Goal: Obtain resource: Download file/media

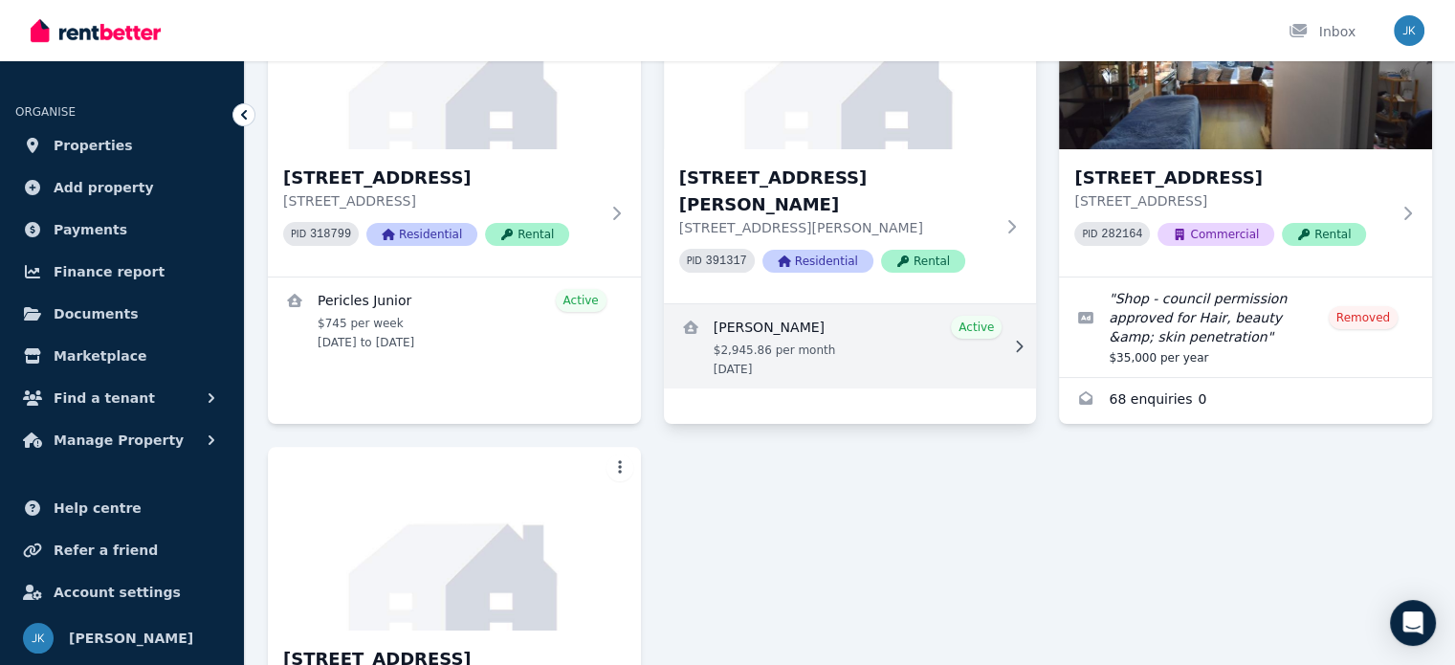
scroll to position [287, 0]
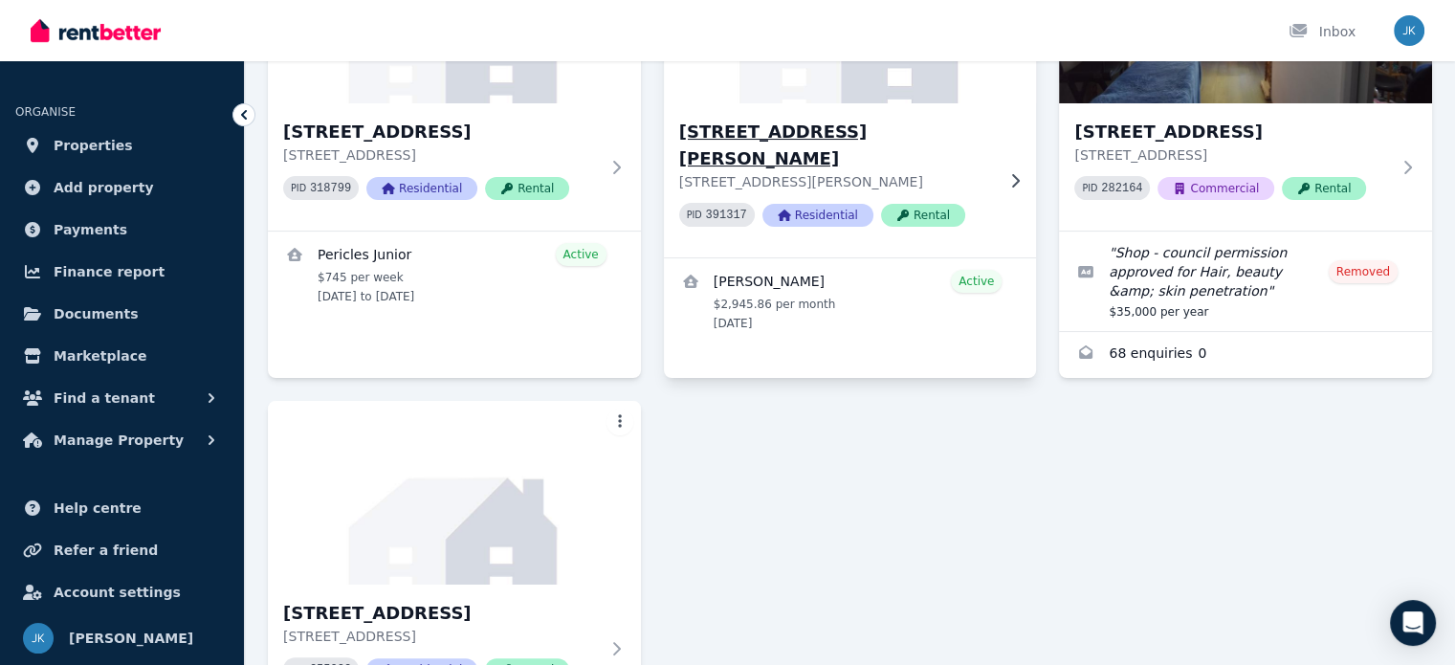
click at [1011, 173] on icon at bounding box center [1015, 180] width 19 height 15
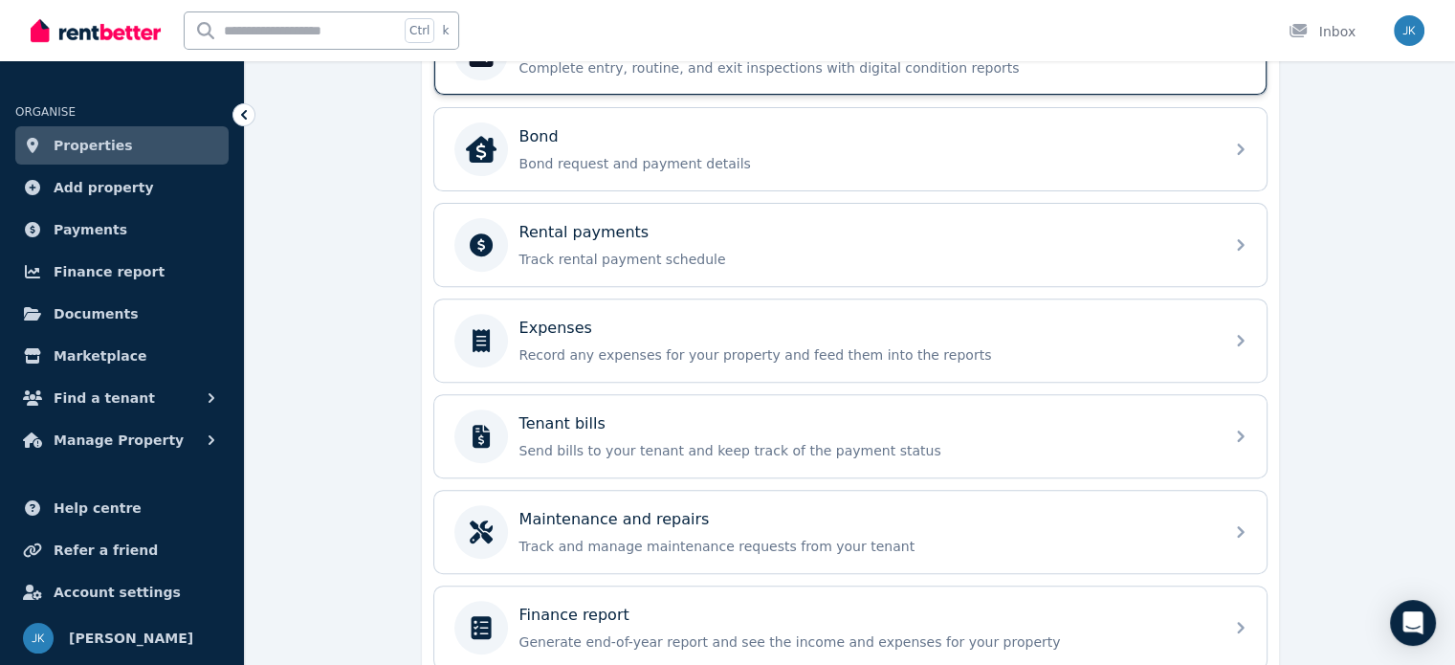
scroll to position [765, 0]
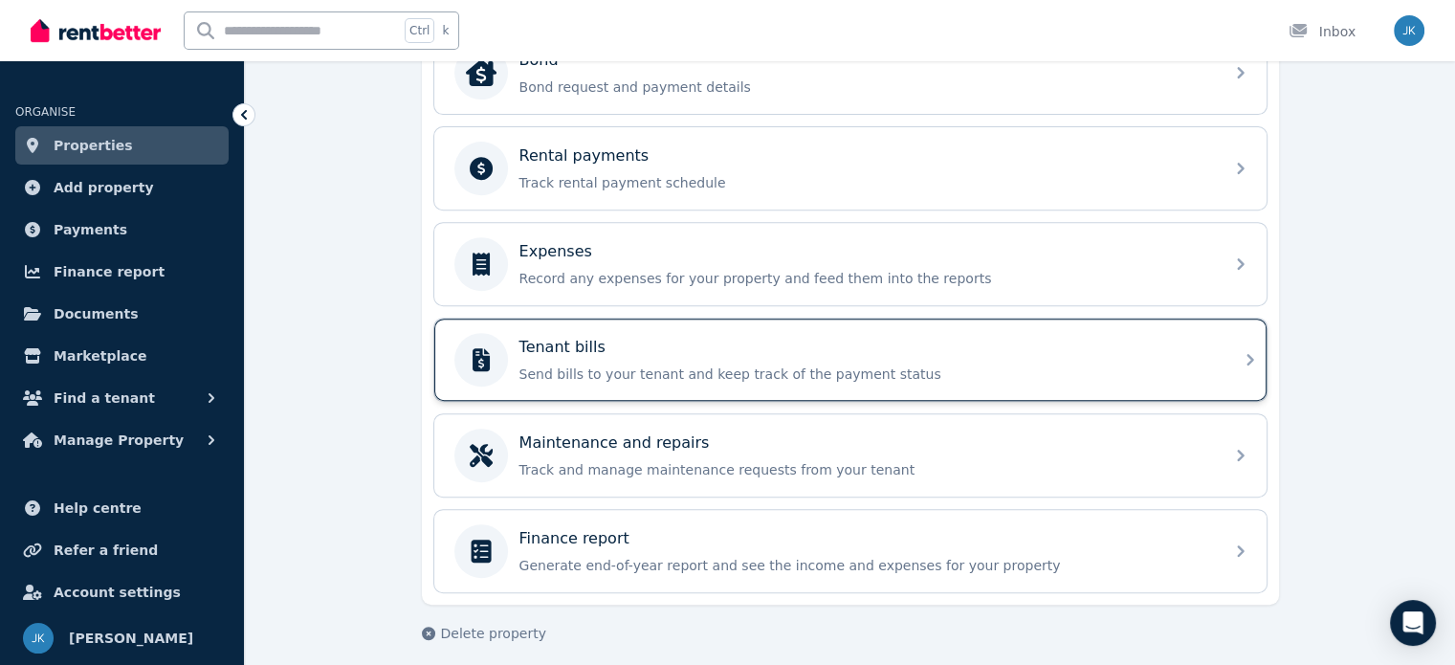
click at [538, 343] on p "Tenant bills" at bounding box center [563, 347] width 86 height 23
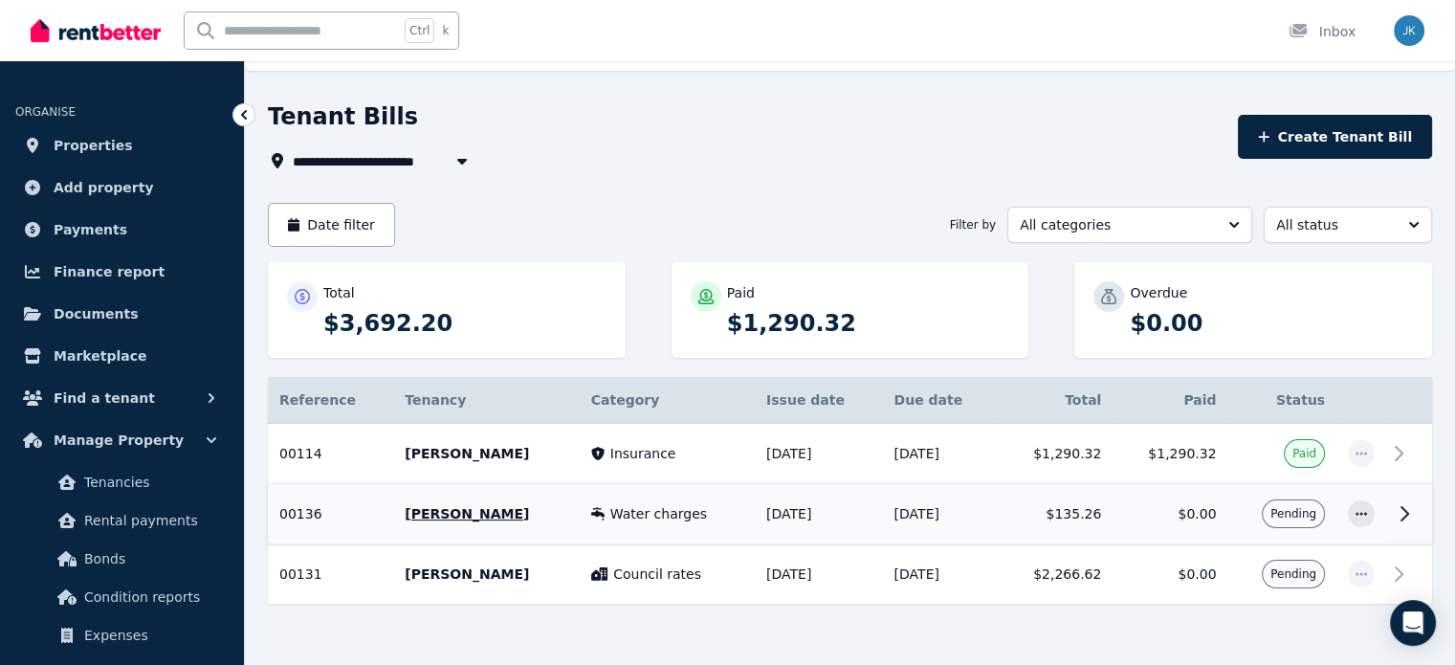
scroll to position [84, 0]
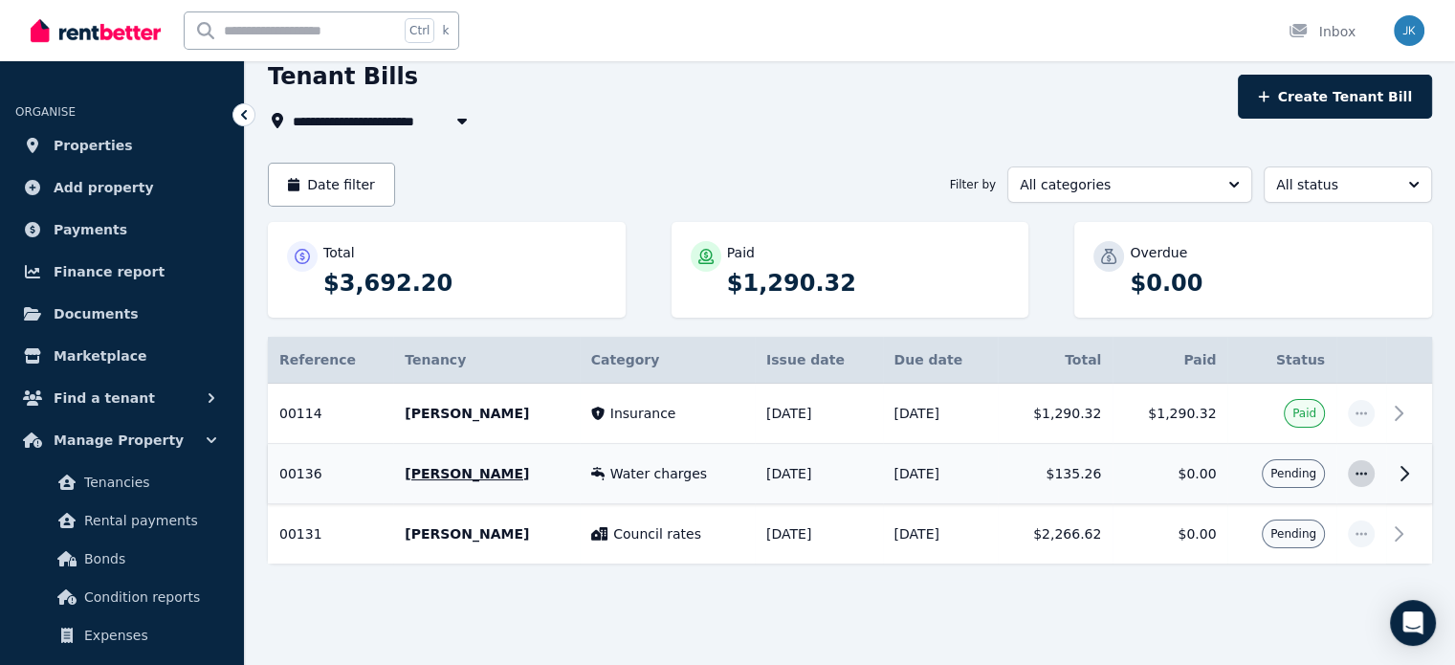
click at [1366, 473] on icon "button" at bounding box center [1361, 473] width 11 height 3
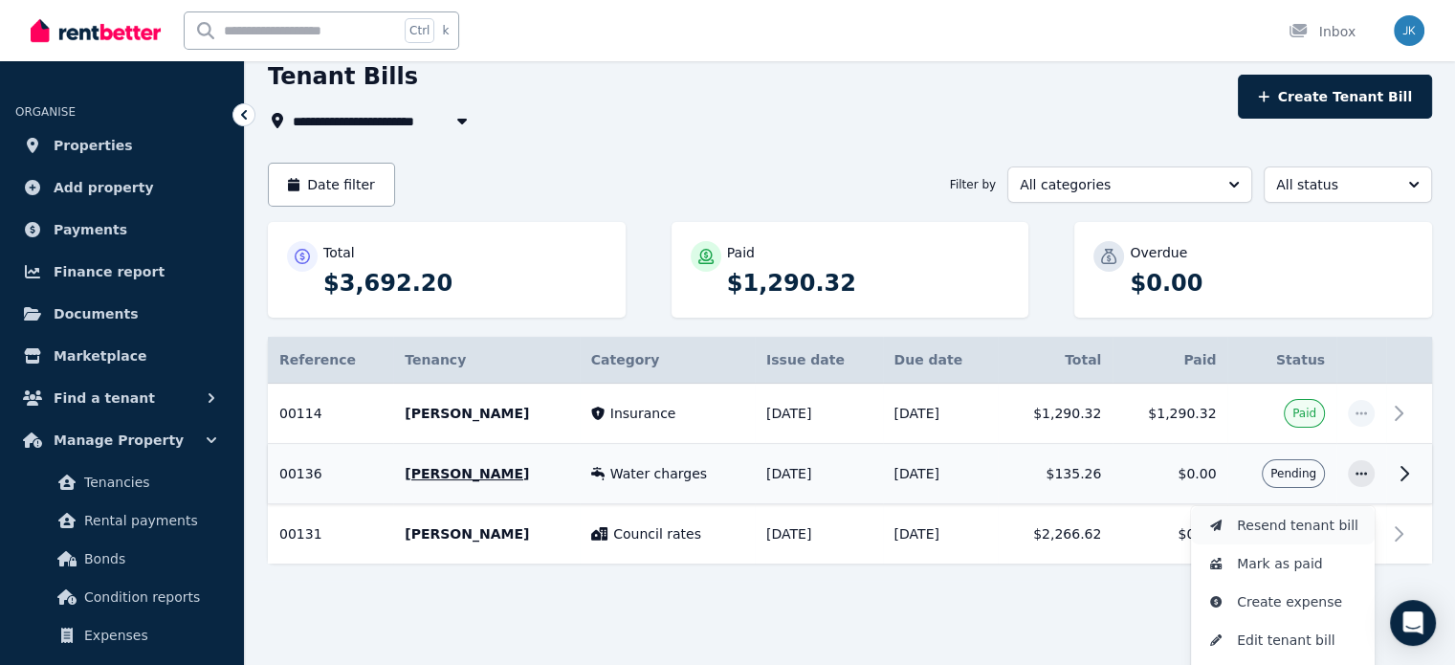
click at [1299, 527] on span "Resend tenant bill" at bounding box center [1298, 525] width 122 height 23
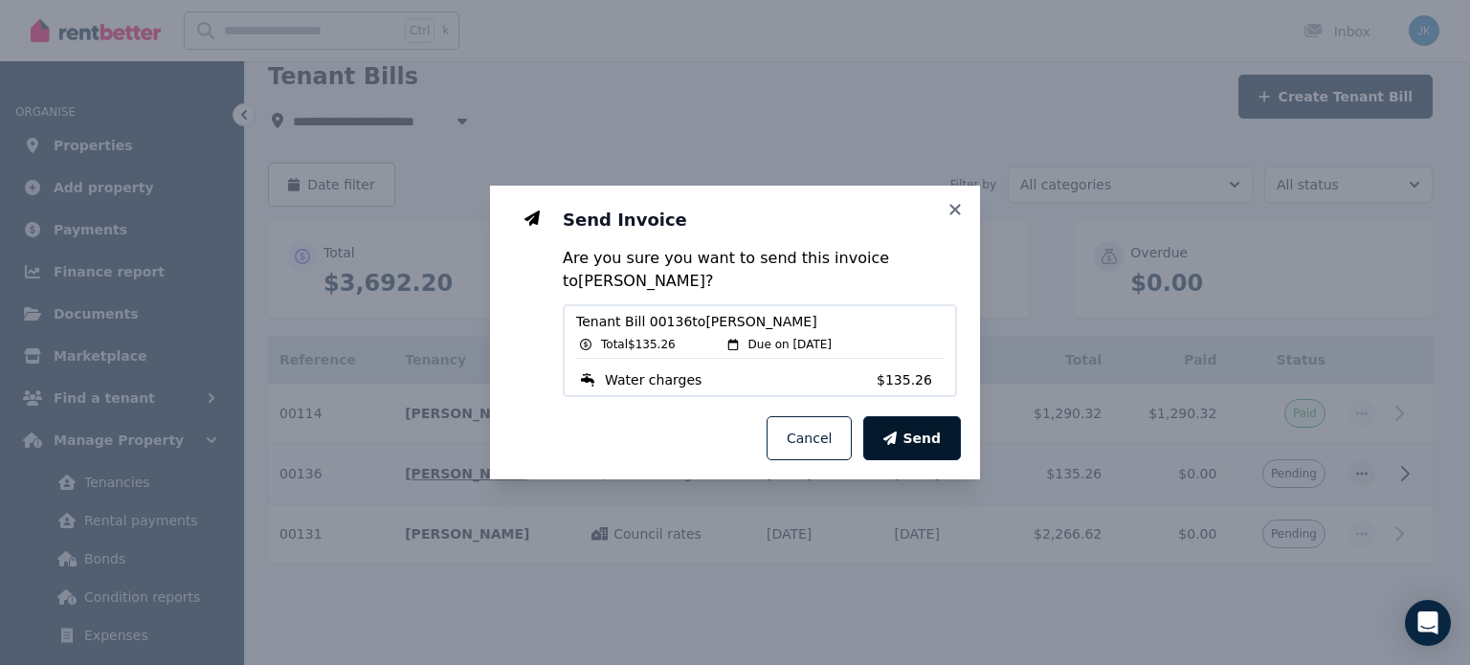
click at [922, 439] on span "Send" at bounding box center [921, 438] width 38 height 19
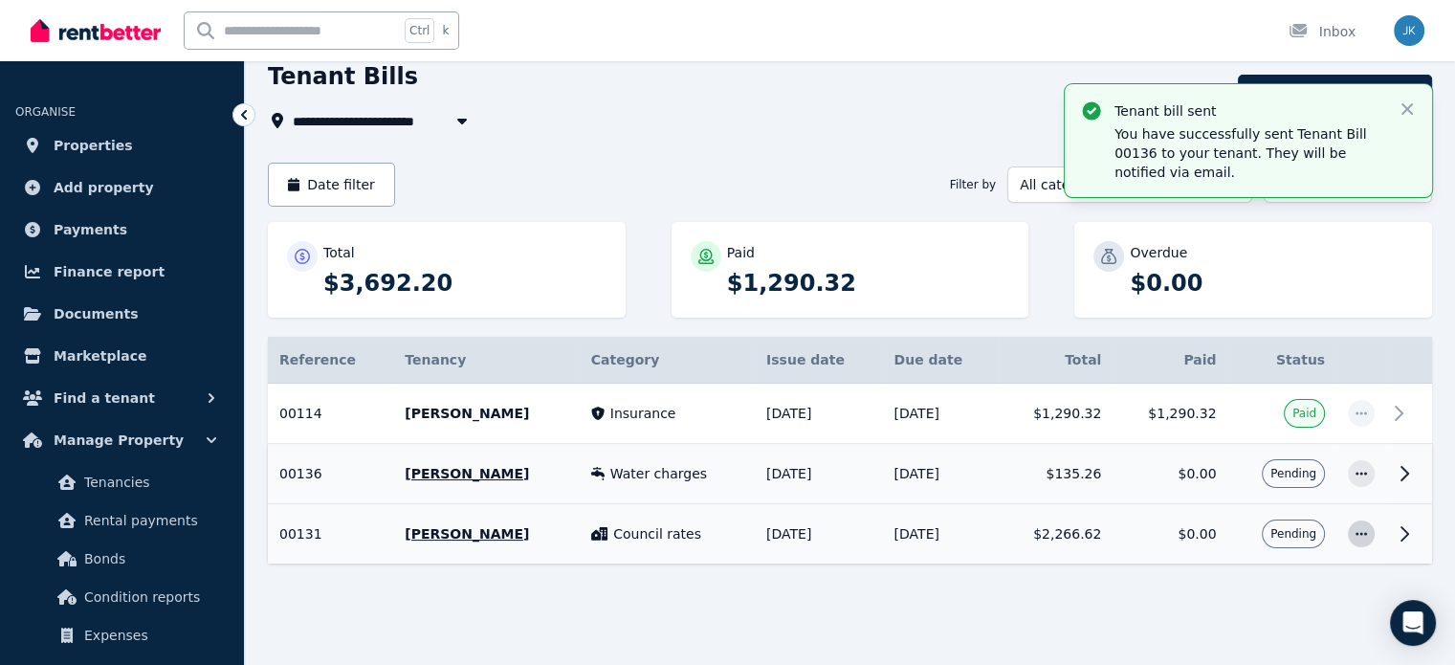
click at [1358, 530] on icon "button" at bounding box center [1361, 533] width 15 height 13
click at [1275, 582] on span "Resend tenant bill" at bounding box center [1298, 585] width 122 height 23
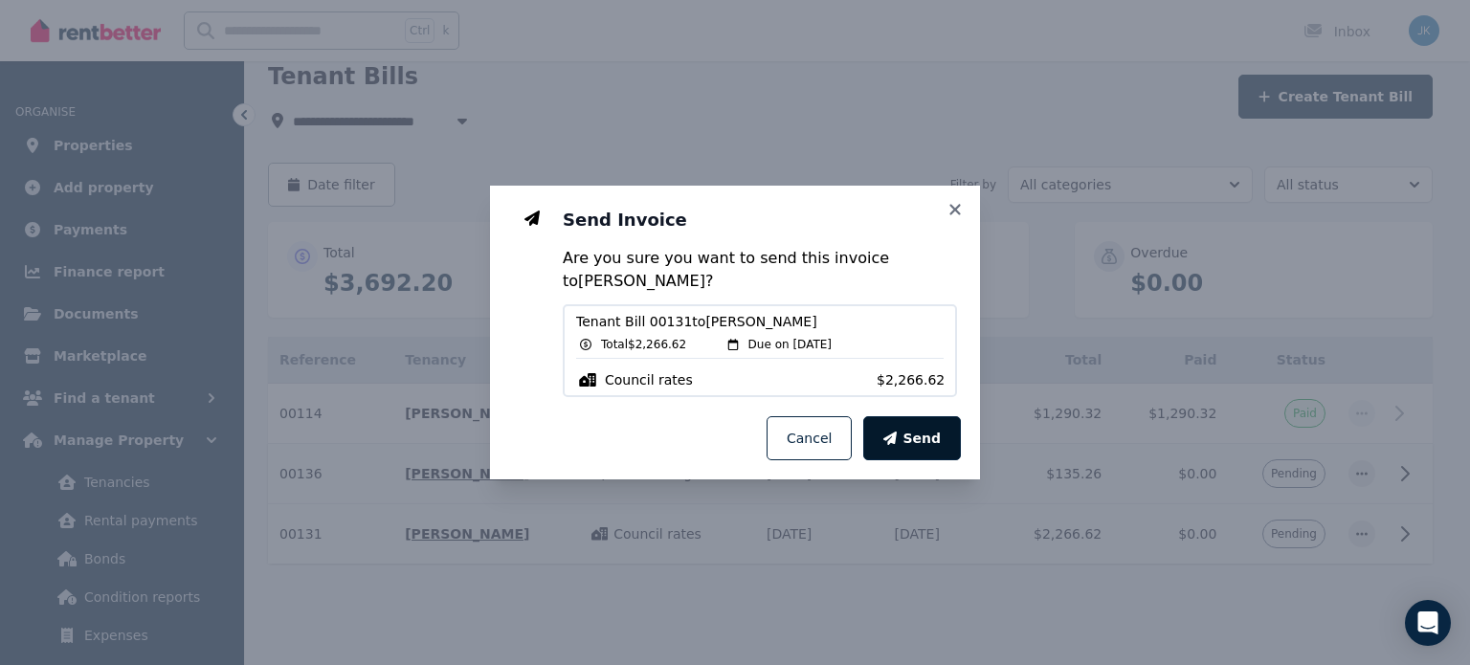
click at [925, 440] on span "Send" at bounding box center [921, 438] width 38 height 19
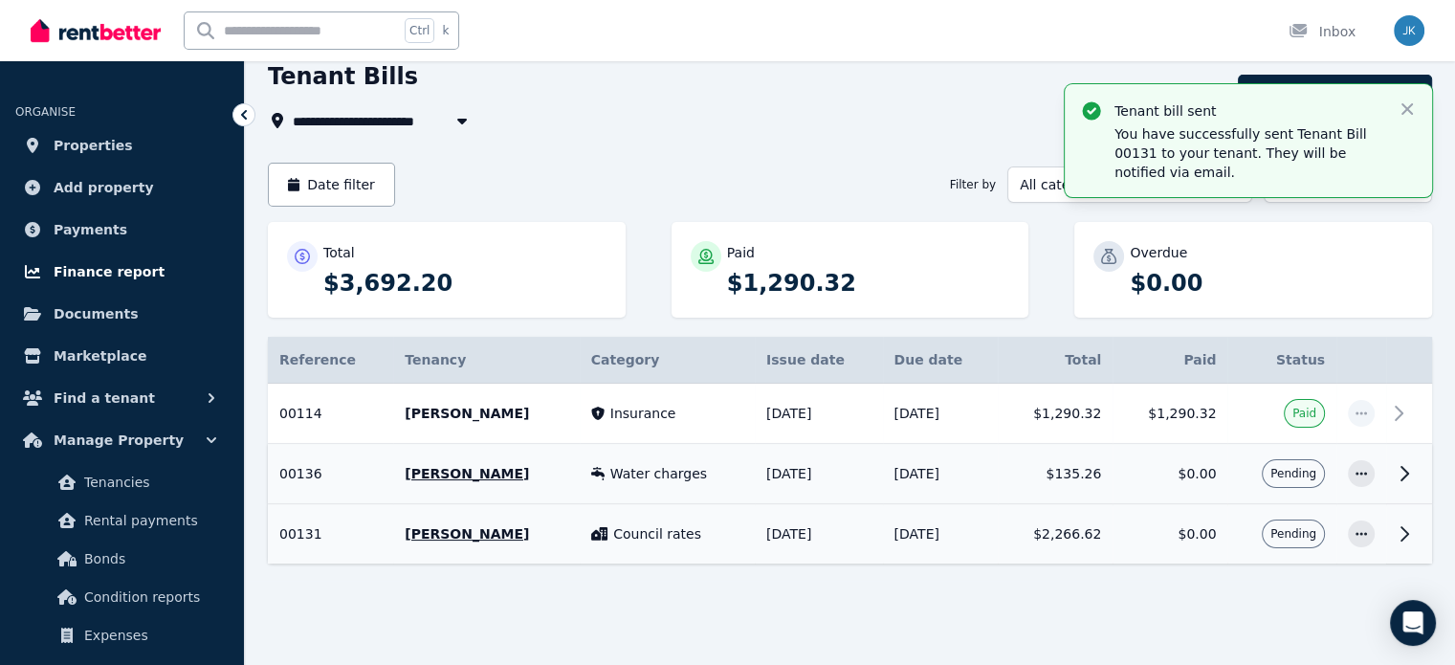
click at [73, 264] on span "Finance report" at bounding box center [109, 271] width 111 height 23
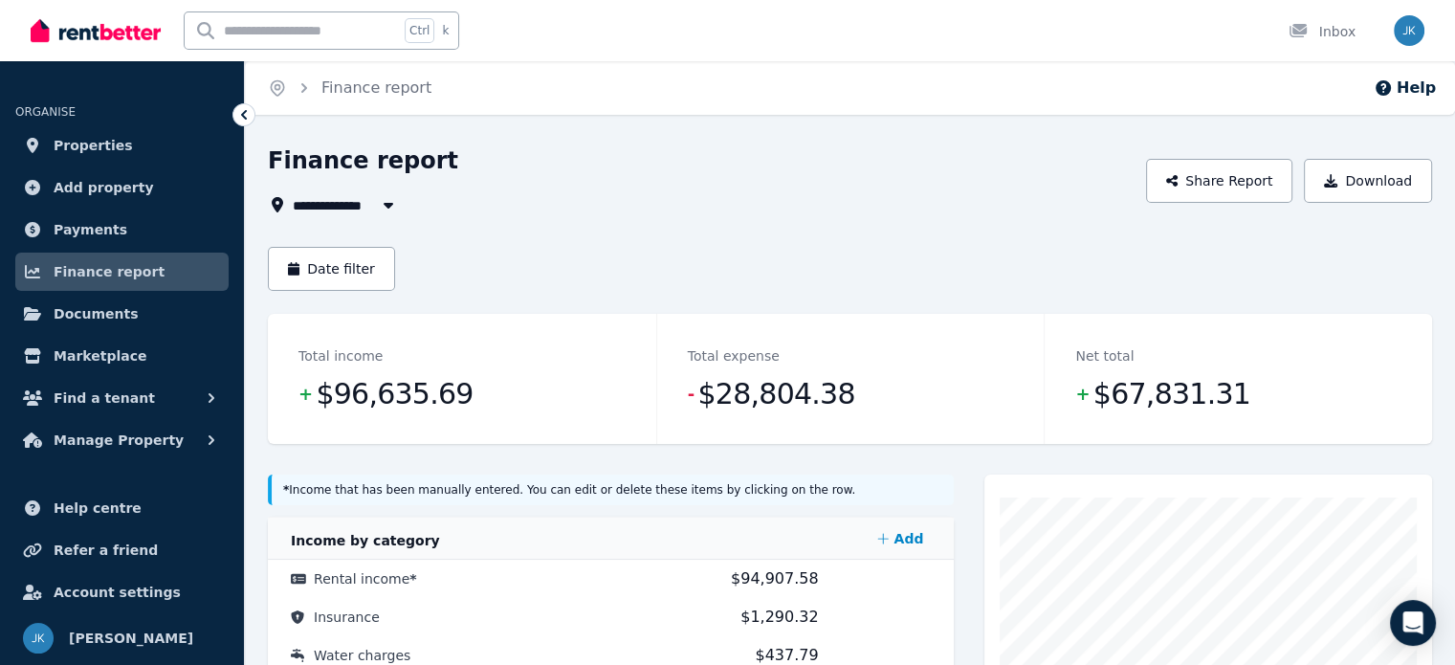
click at [383, 205] on icon "button" at bounding box center [388, 204] width 19 height 15
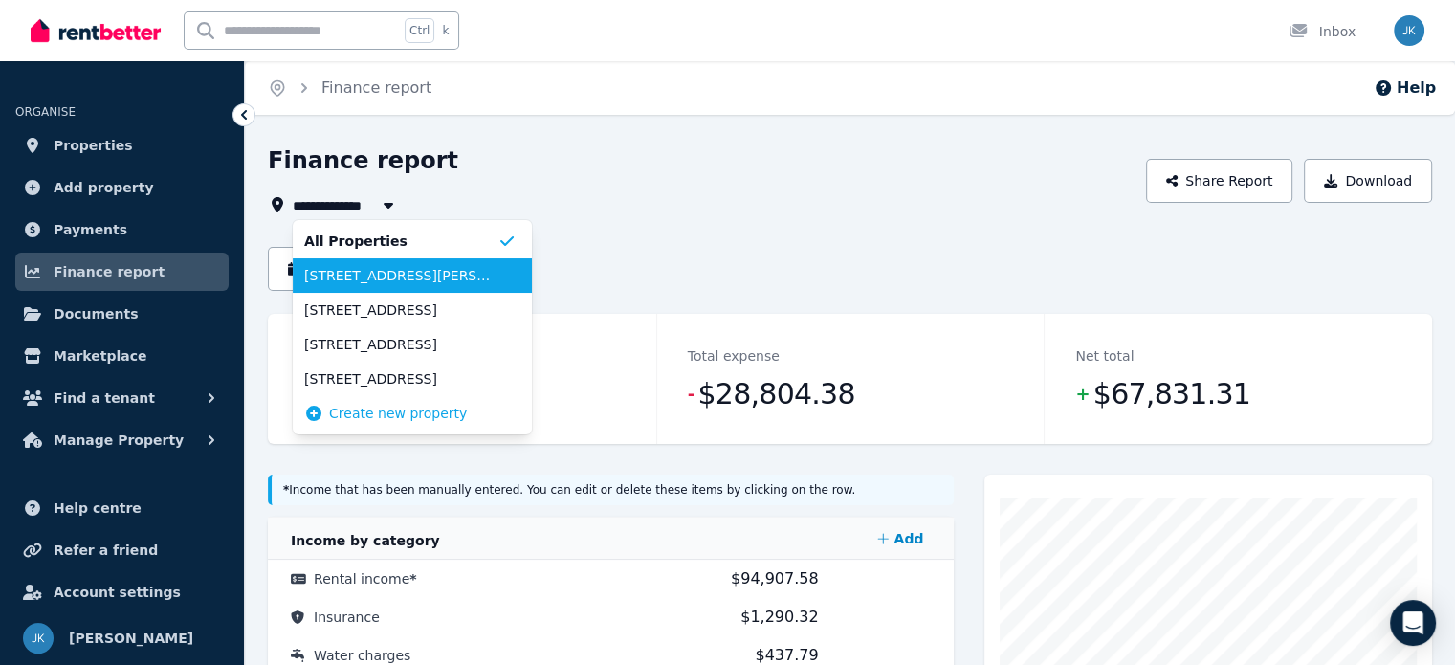
click at [354, 276] on span "[STREET_ADDRESS][PERSON_NAME]" at bounding box center [400, 275] width 193 height 19
type input "**********"
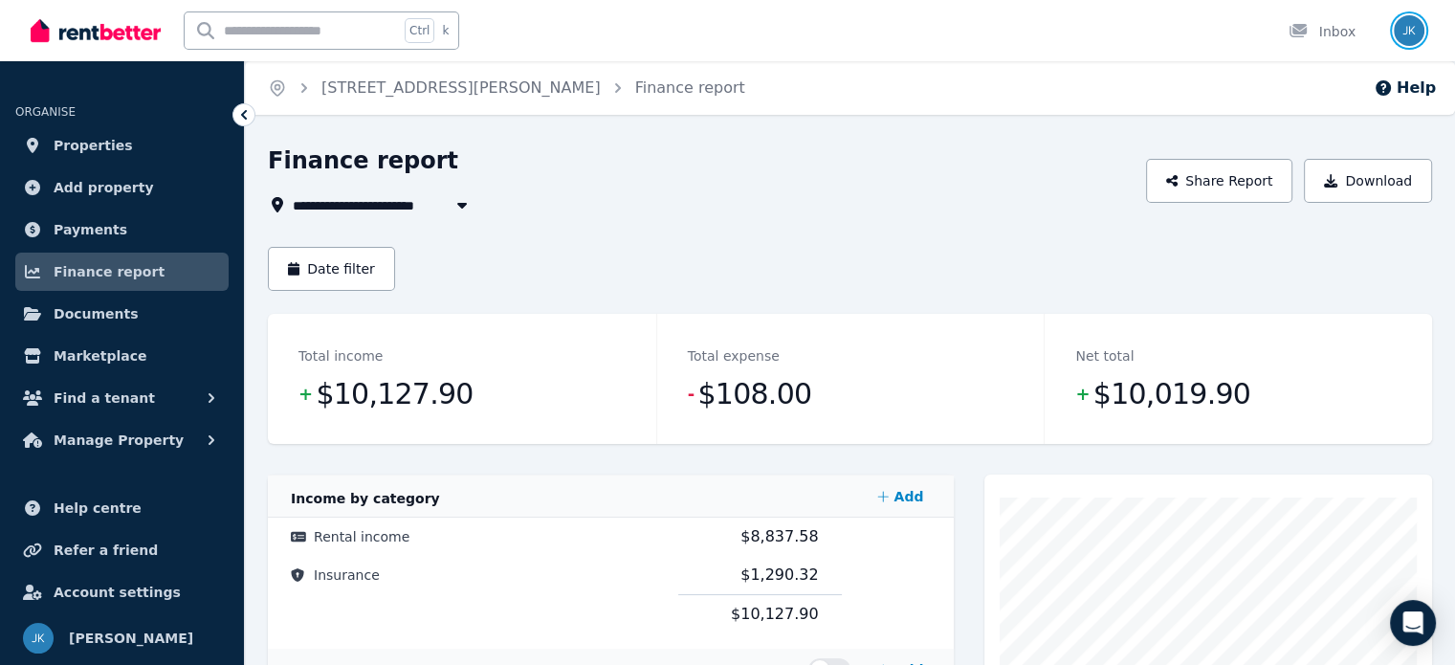
click at [1410, 30] on img "button" at bounding box center [1409, 30] width 31 height 31
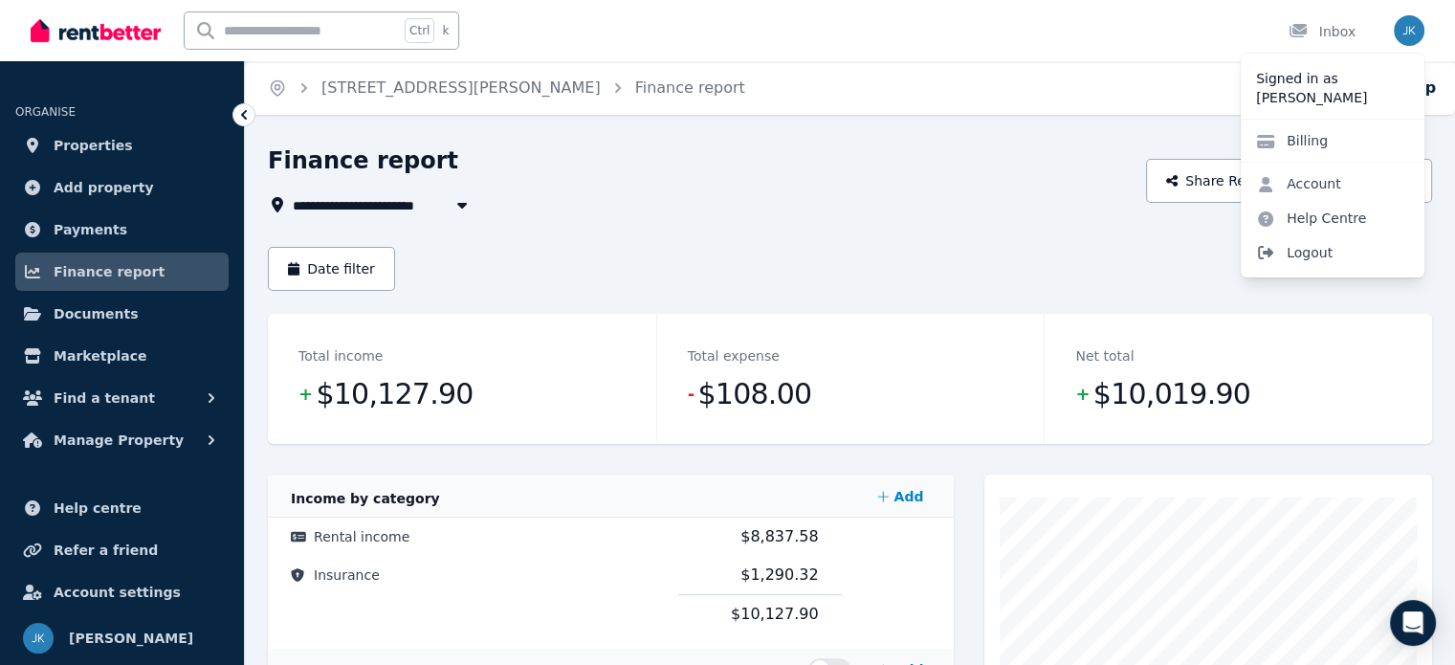
click at [1298, 252] on span "Logout" at bounding box center [1333, 252] width 184 height 34
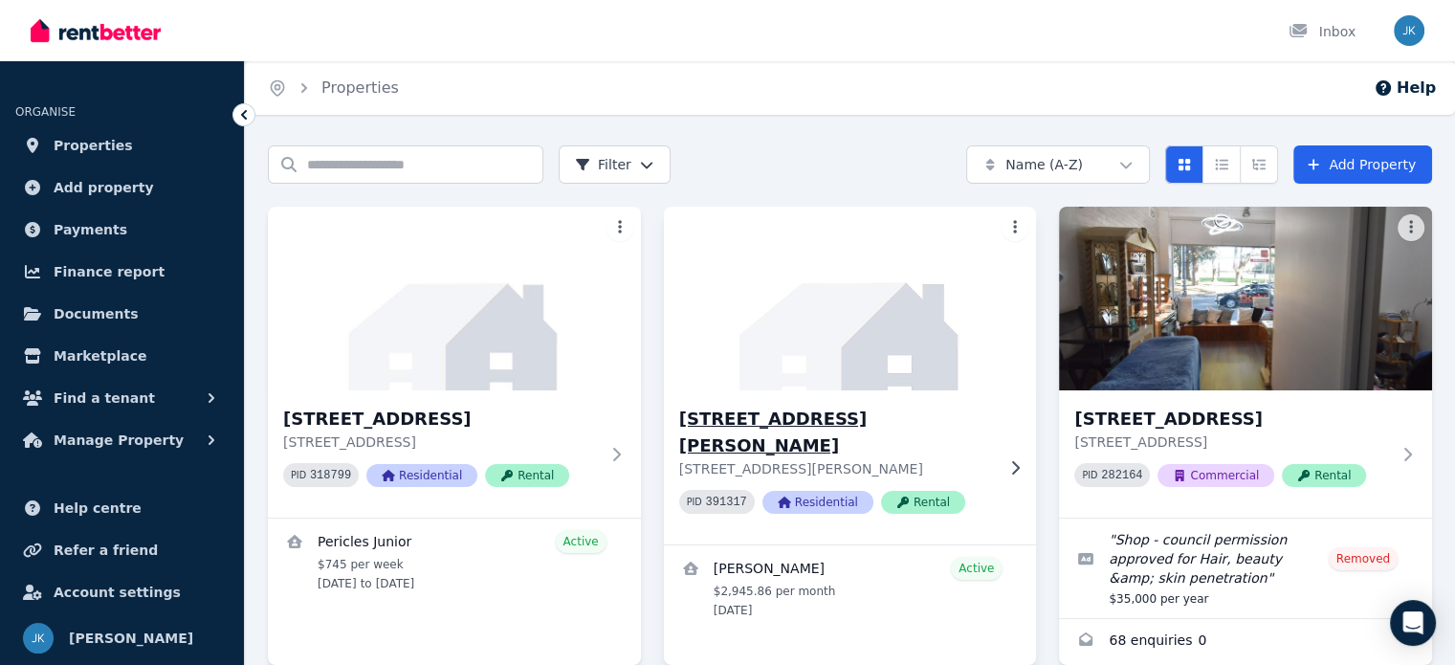
click at [815, 419] on h3 "[STREET_ADDRESS][PERSON_NAME]" at bounding box center [837, 433] width 316 height 54
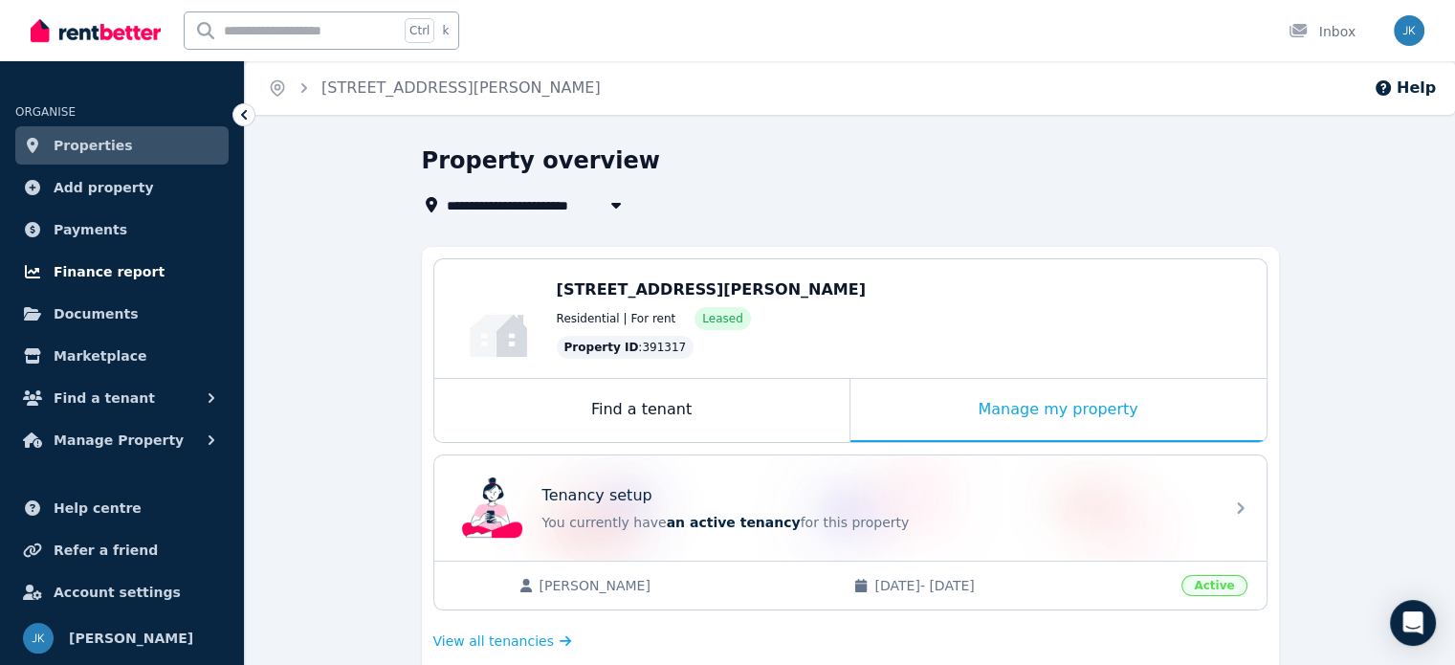
click at [73, 267] on span "Finance report" at bounding box center [109, 271] width 111 height 23
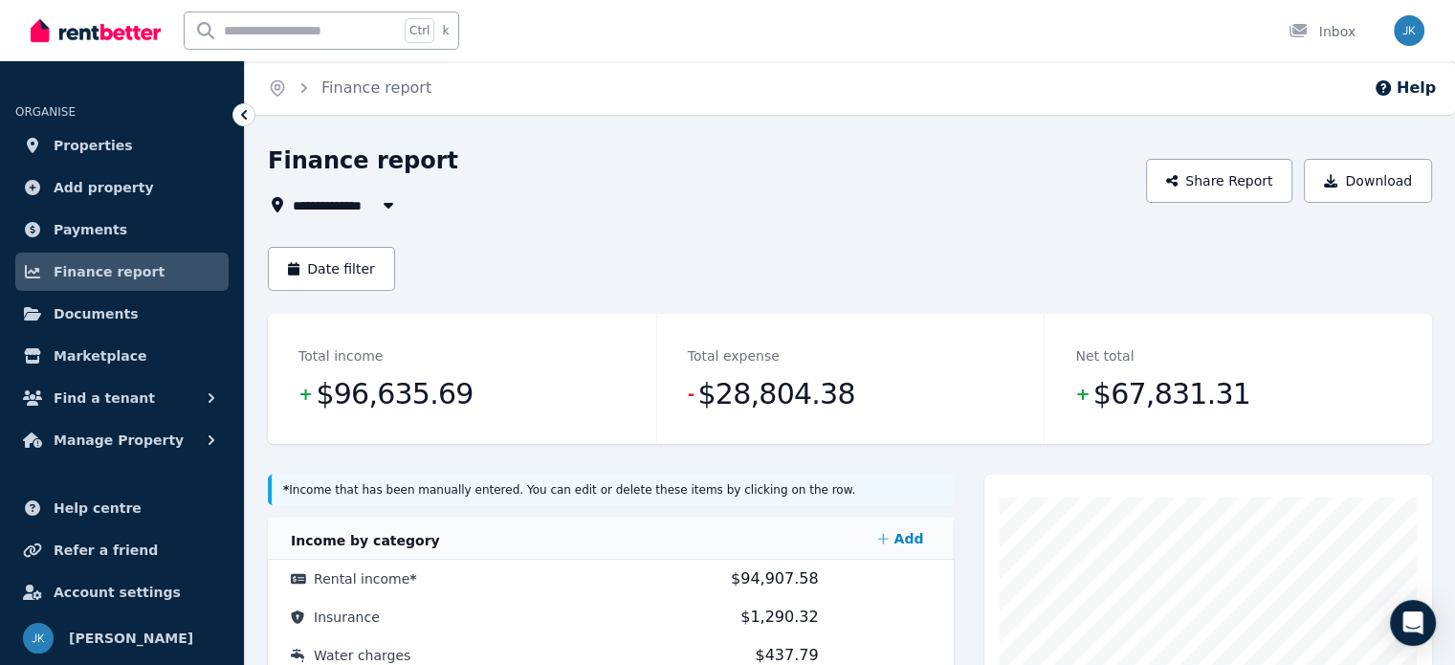
click at [388, 209] on icon "button" at bounding box center [388, 204] width 19 height 15
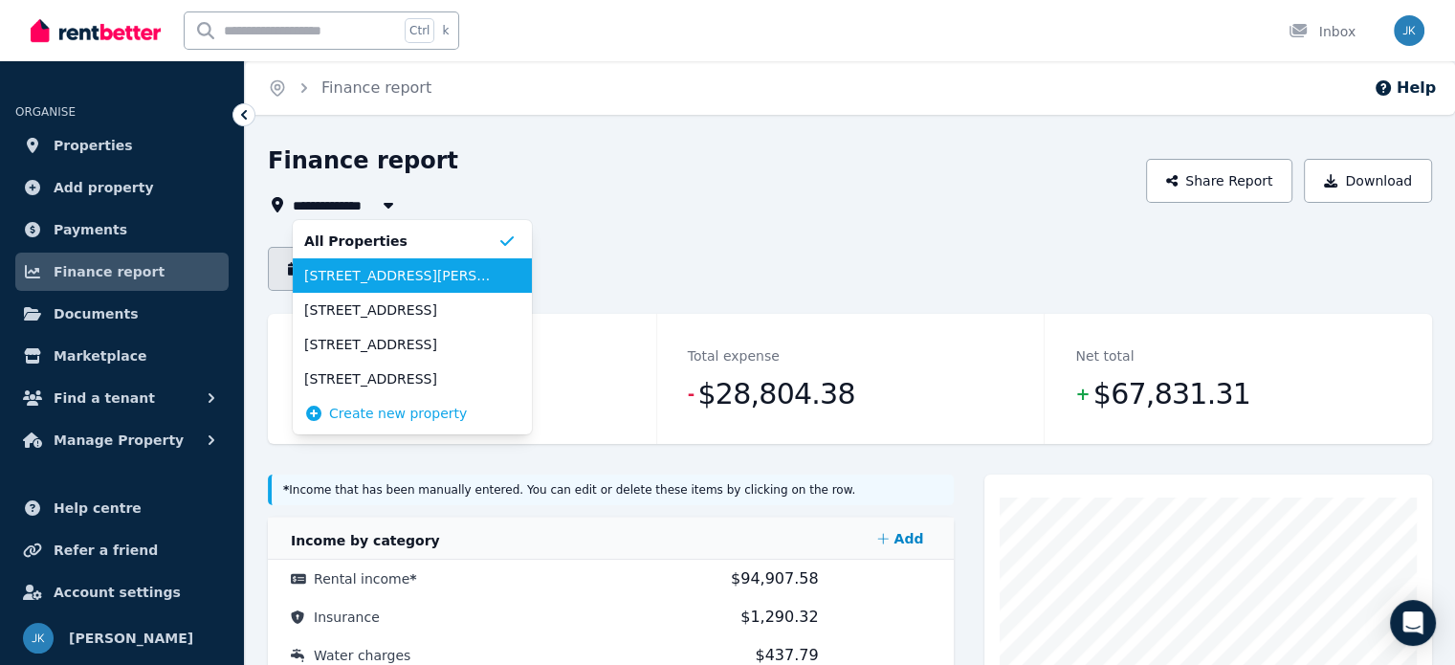
click at [342, 282] on span "[STREET_ADDRESS][PERSON_NAME]" at bounding box center [400, 275] width 193 height 19
type input "**********"
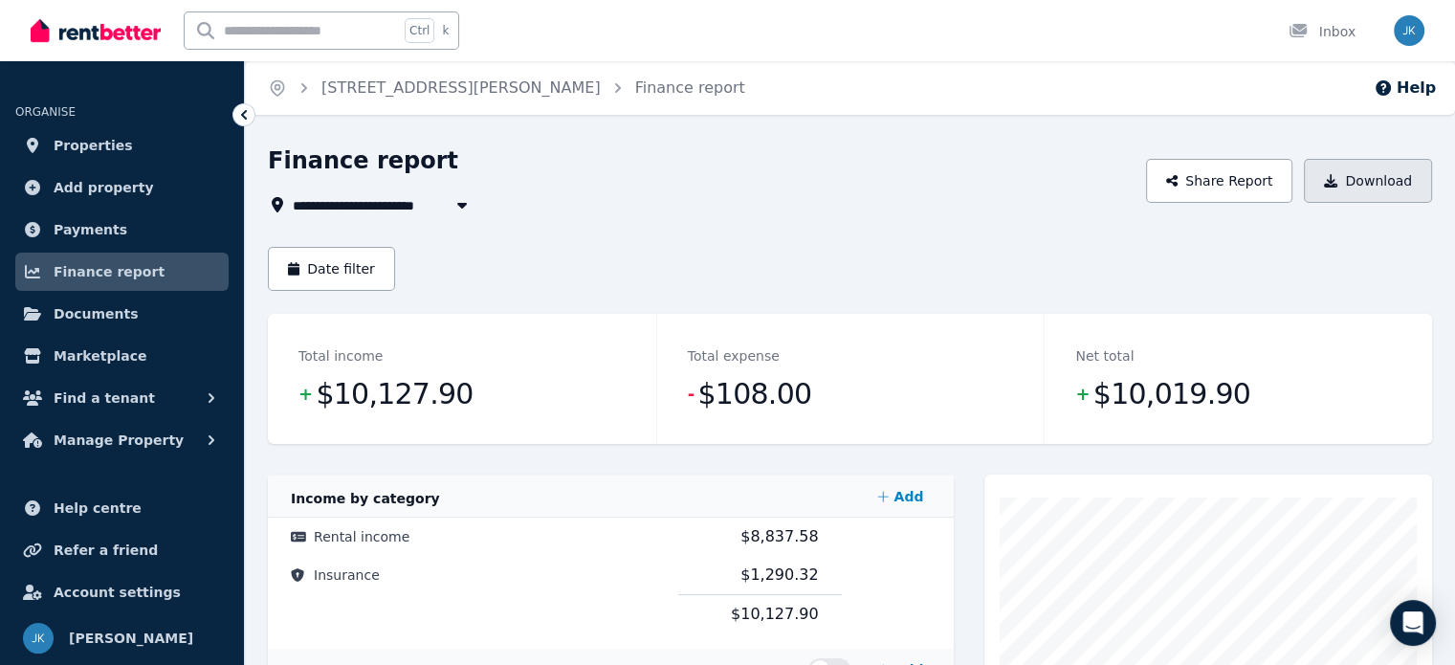
click at [1376, 181] on button "Download" at bounding box center [1368, 181] width 128 height 44
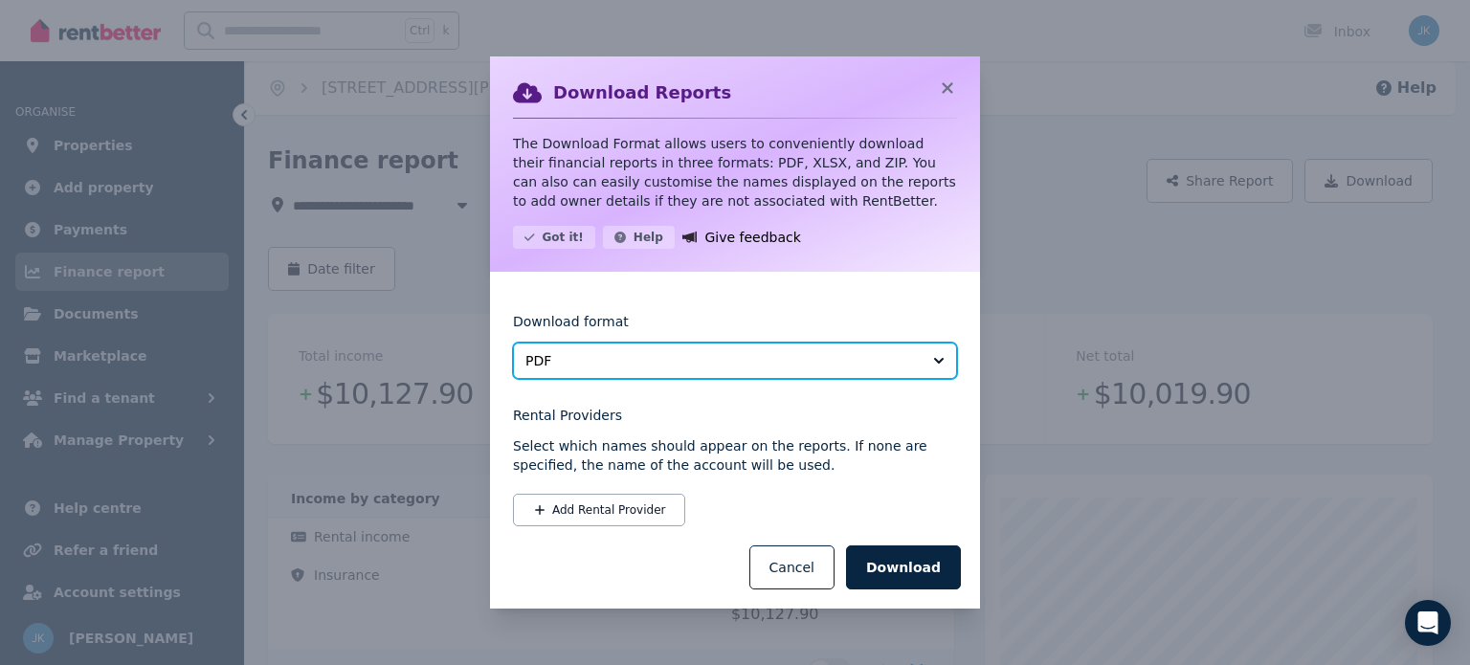
click at [573, 359] on span "PDF" at bounding box center [721, 360] width 392 height 19
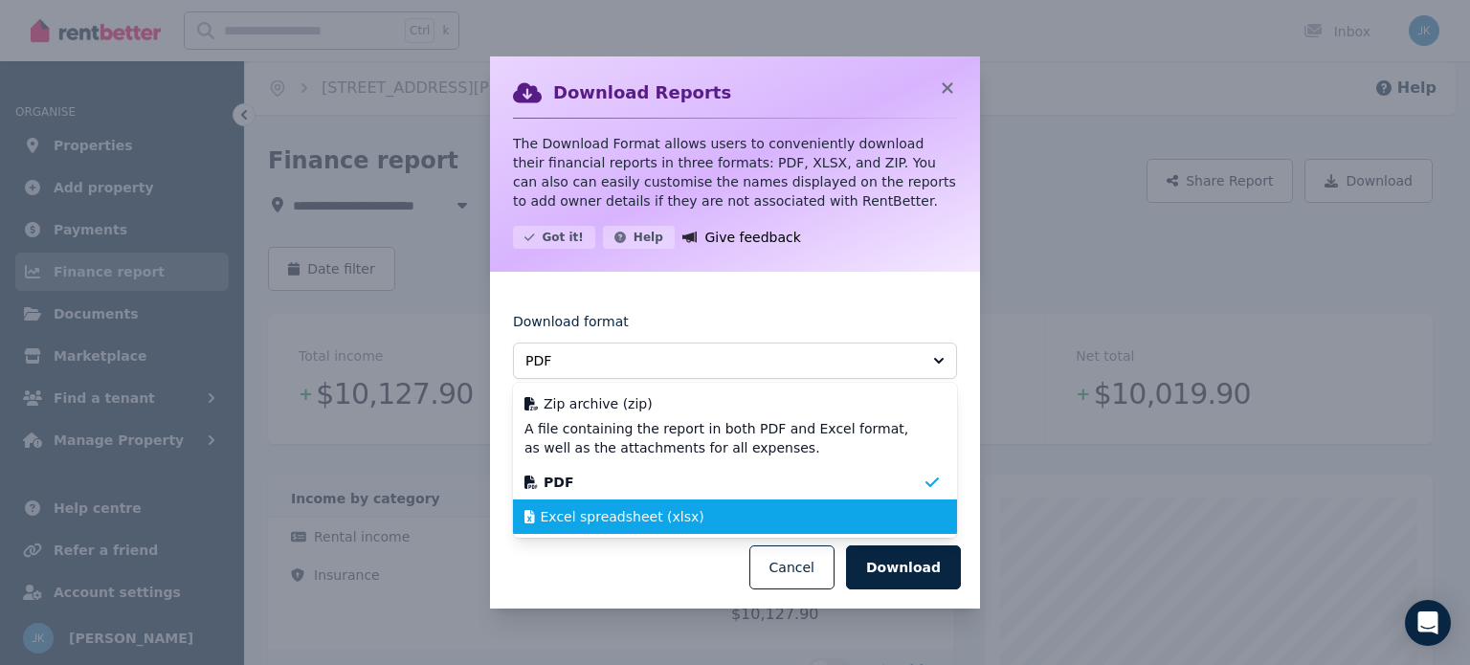
click at [601, 521] on span "Excel spreadsheet (xlsx)" at bounding box center [623, 516] width 164 height 19
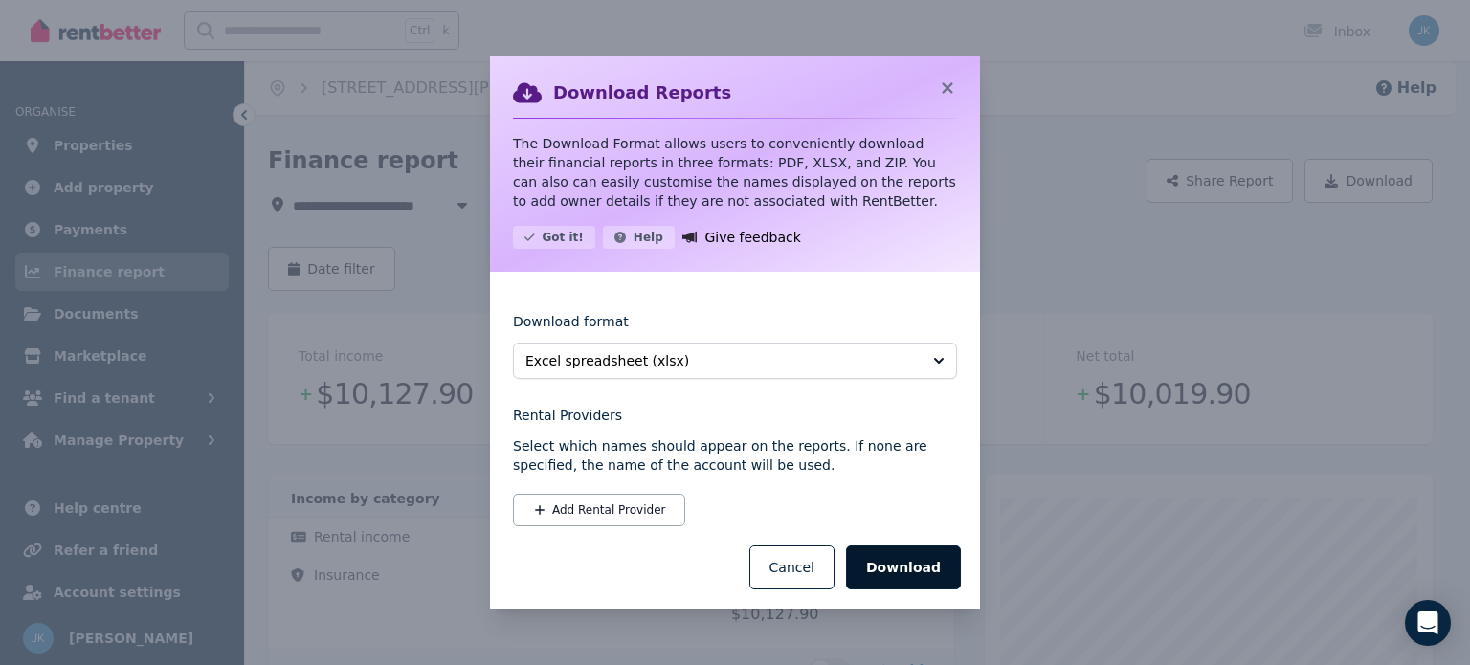
click at [907, 564] on button "Download" at bounding box center [903, 567] width 115 height 44
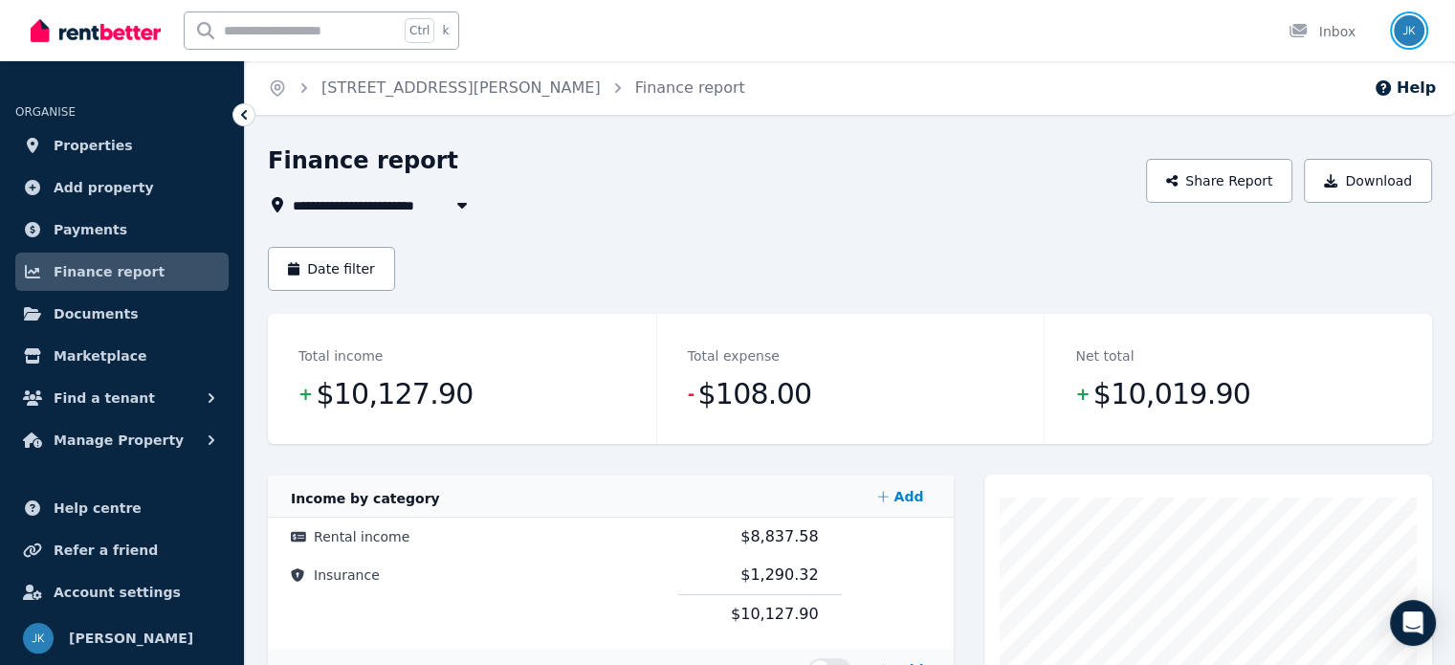
click at [1409, 30] on img "button" at bounding box center [1409, 30] width 31 height 31
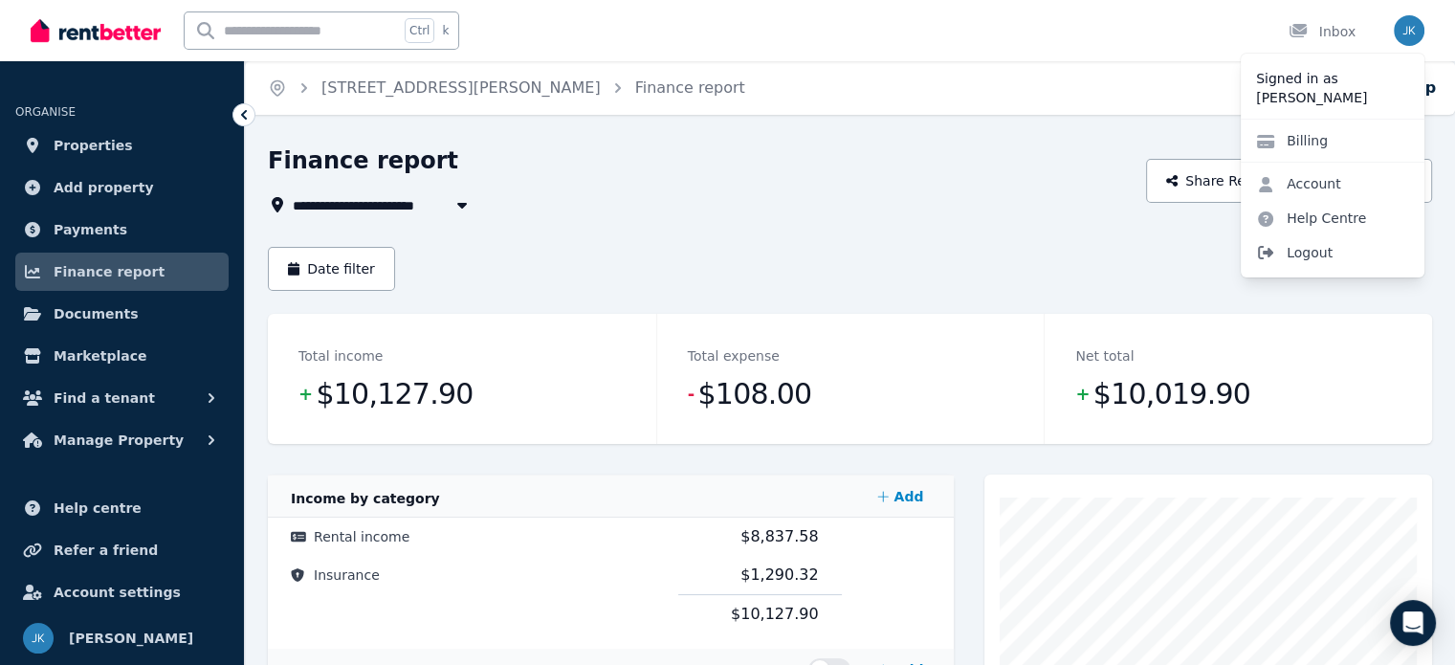
click at [1297, 253] on span "Logout" at bounding box center [1333, 252] width 184 height 34
